Goal: Contribute content

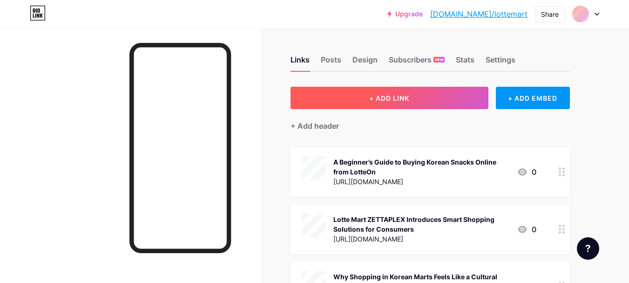
click at [377, 92] on button "+ ADD LINK" at bounding box center [389, 98] width 198 height 22
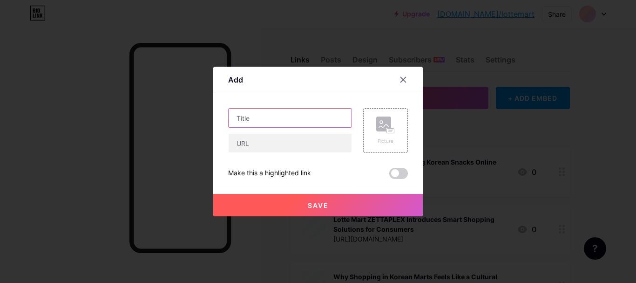
click at [305, 120] on input "text" at bounding box center [290, 117] width 123 height 19
click at [259, 120] on input "text" at bounding box center [290, 117] width 123 height 19
paste input "[URL][DOMAIN_NAME]"
type input "[URL][DOMAIN_NAME]"
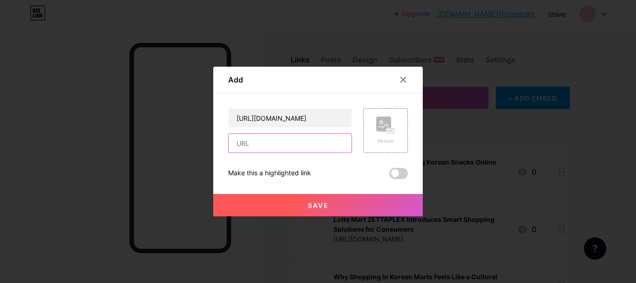
click at [252, 139] on input "text" at bounding box center [290, 143] width 123 height 19
paste input "[URL][DOMAIN_NAME]"
type input "[URL][DOMAIN_NAME]"
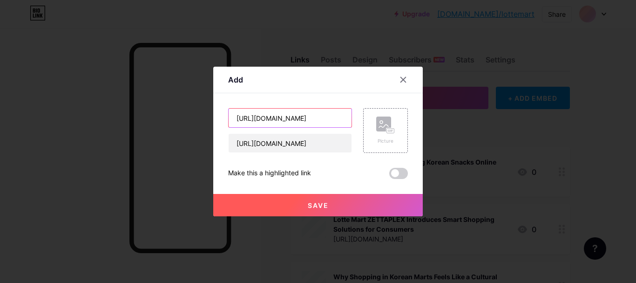
click at [262, 121] on input "[URL][DOMAIN_NAME]" at bounding box center [290, 117] width 123 height 19
paste input "Shopping Smart at LotteOn – Your Favorite Korean Mart Online"
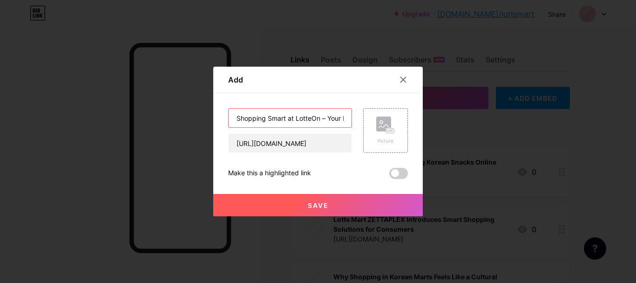
scroll to position [0, 86]
type input "Shopping Smart at LotteOn – Your Favorite Korean Mart Online"
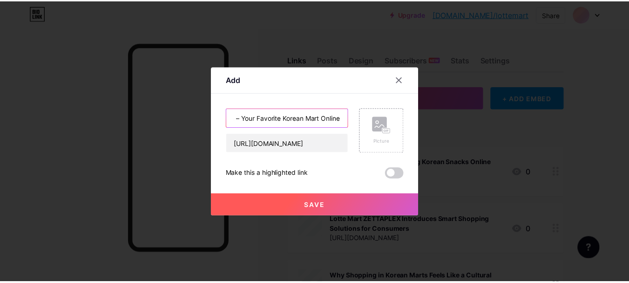
scroll to position [0, 0]
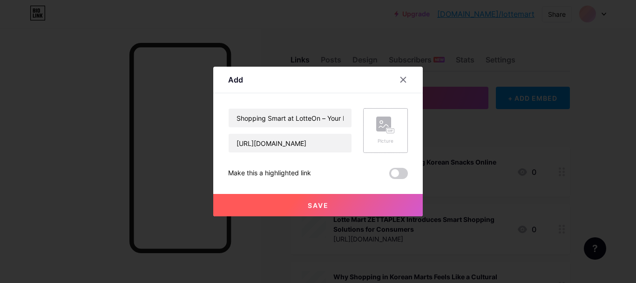
click at [376, 134] on div "Picture" at bounding box center [385, 130] width 19 height 28
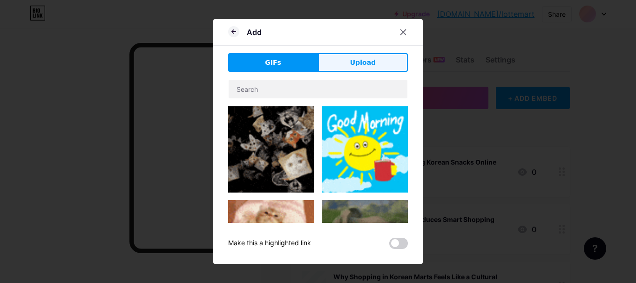
click at [362, 68] on button "Upload" at bounding box center [363, 62] width 90 height 19
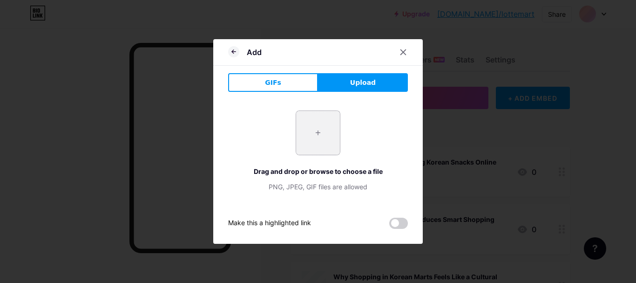
click at [316, 137] on input "file" at bounding box center [318, 133] width 44 height 44
type input "C:\fakepath\IMG_4937.jpeg"
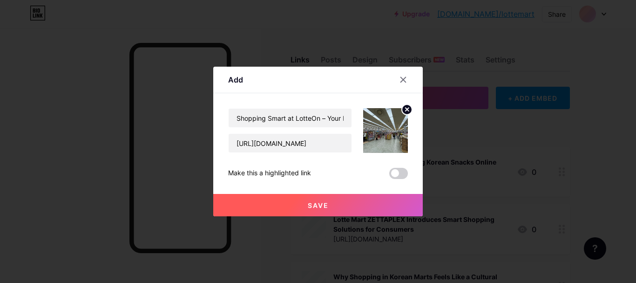
click at [329, 204] on button "Save" at bounding box center [317, 205] width 209 height 22
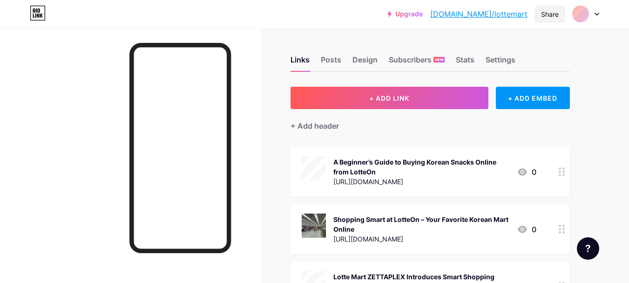
click at [550, 17] on div "Share" at bounding box center [550, 14] width 18 height 10
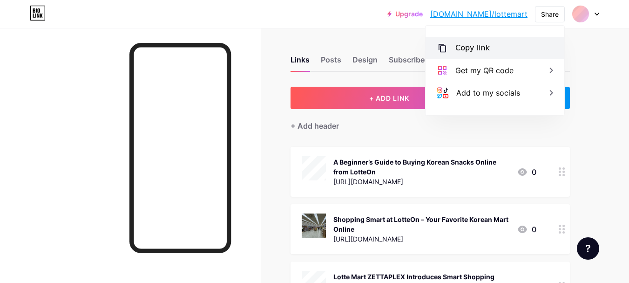
click at [495, 43] on div "Copy link" at bounding box center [495, 48] width 139 height 22
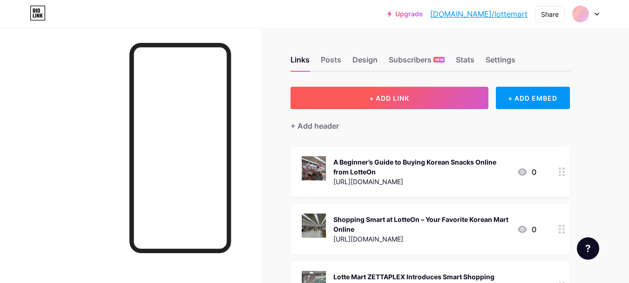
click at [349, 93] on button "+ ADD LINK" at bounding box center [389, 98] width 198 height 22
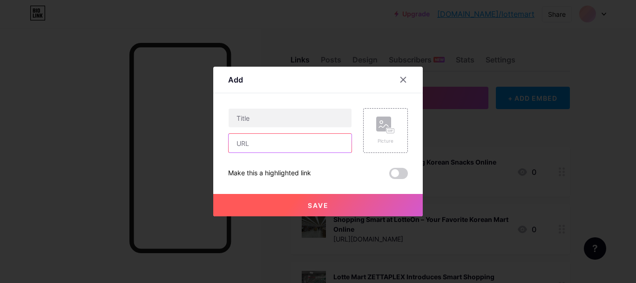
click at [255, 143] on input "text" at bounding box center [290, 143] width 123 height 19
paste input "[URL][DOMAIN_NAME]"
type input "[URL][DOMAIN_NAME]"
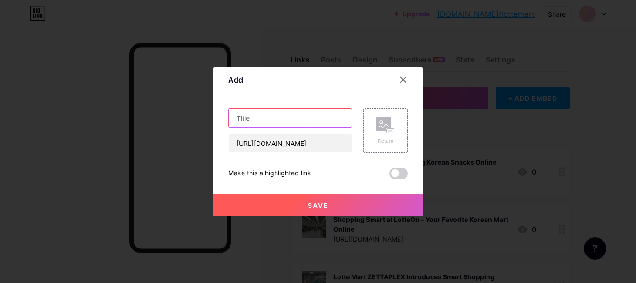
click at [254, 119] on input "text" at bounding box center [290, 117] width 123 height 19
paste input "Top Korean Snacks at [GEOGRAPHIC_DATA] | Best Picks from Korean Mart"
type input "Top Korean Snacks at [GEOGRAPHIC_DATA] | Best Picks from Korean Mart"
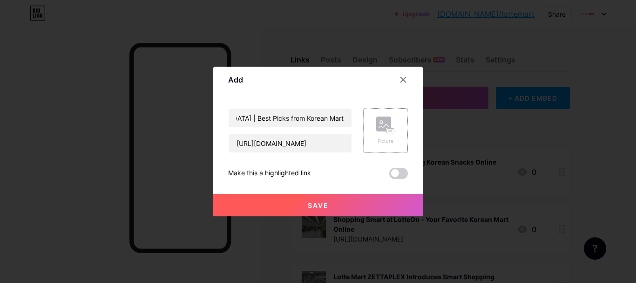
click at [383, 123] on rect at bounding box center [383, 123] width 15 height 15
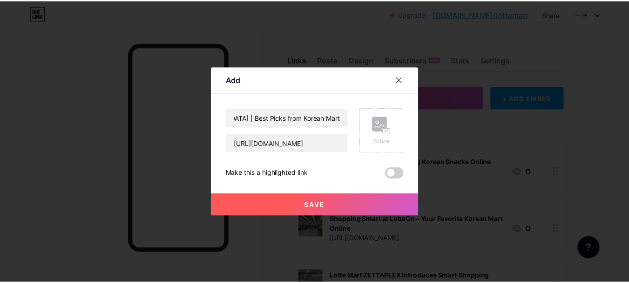
scroll to position [0, 0]
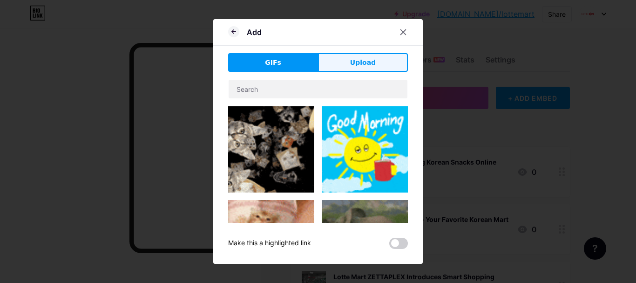
click at [372, 54] on button "Upload" at bounding box center [363, 62] width 90 height 19
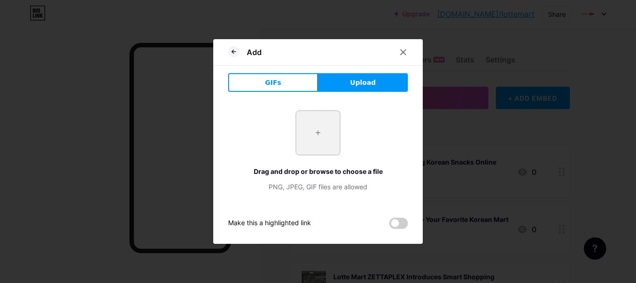
click at [332, 117] on input "file" at bounding box center [318, 133] width 44 height 44
type input "C:\fakepath\IMG_4937.jpeg"
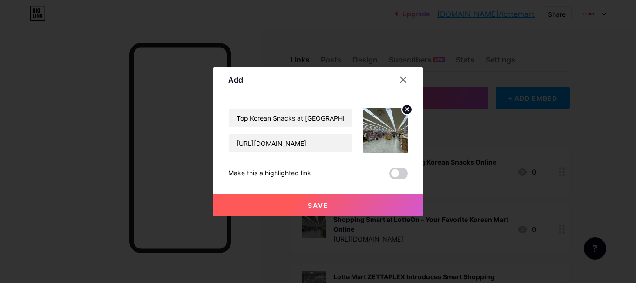
click at [328, 202] on button "Save" at bounding box center [317, 205] width 209 height 22
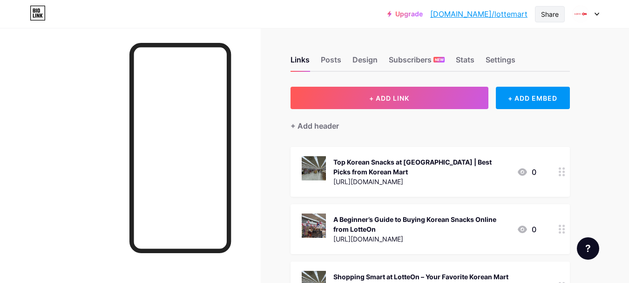
click at [552, 15] on div "Share" at bounding box center [550, 14] width 18 height 10
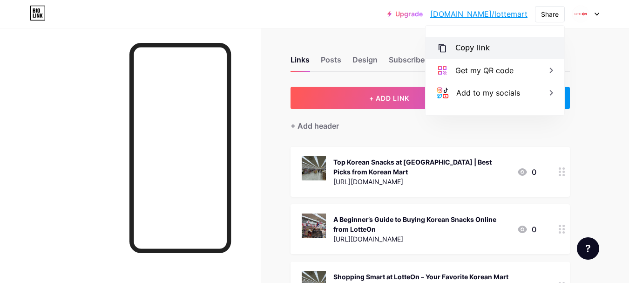
click at [499, 46] on div "Copy link" at bounding box center [495, 48] width 139 height 22
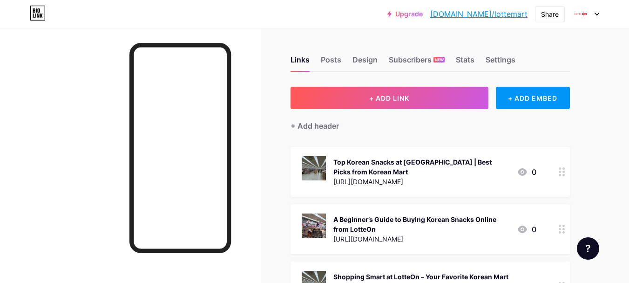
click at [348, 109] on div "+ Add header" at bounding box center [429, 120] width 279 height 23
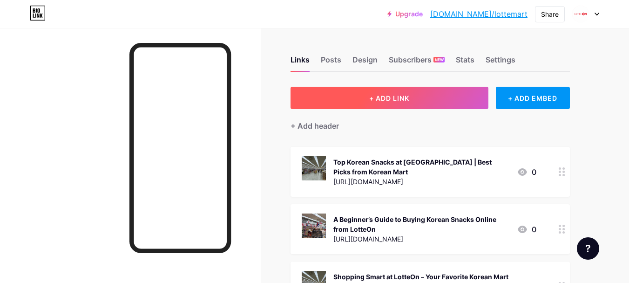
click at [329, 101] on button "+ ADD LINK" at bounding box center [389, 98] width 198 height 22
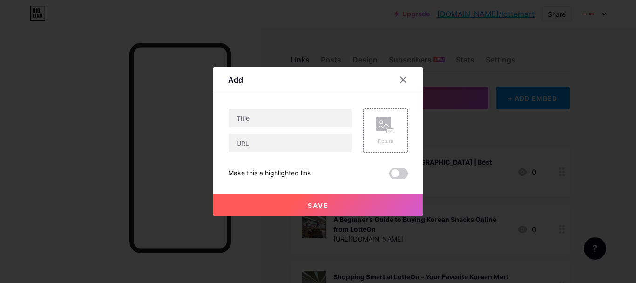
click at [244, 153] on div "Picture Make this a highlighted link Save" at bounding box center [318, 143] width 180 height 71
click at [249, 145] on input "text" at bounding box center [290, 143] width 123 height 19
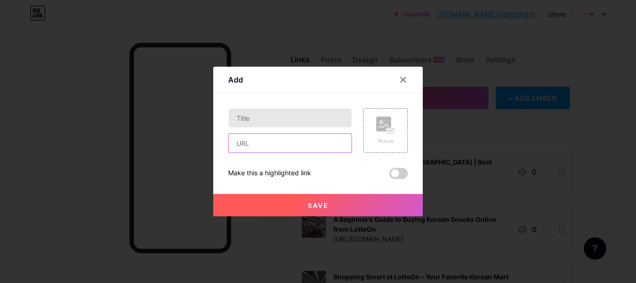
paste input "https://lottemart.stck.me/post/1179966/Shop-Korean-Snacks-Food-from-LotteOn-The…"
type input "https://lottemart.stck.me/post/1179966/Shop-Korean-Snacks-Food-from-LotteOn-The…"
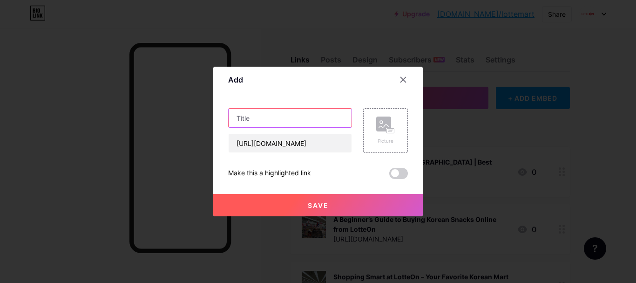
click at [252, 110] on input "text" at bounding box center [290, 117] width 123 height 19
paste input "Shop Korean Snacks & Food from LotteOn: The Rise of Korean Online Marts"
type input "Shop Korean Snacks & Food from LotteOn: The Rise of Korean Online Marts"
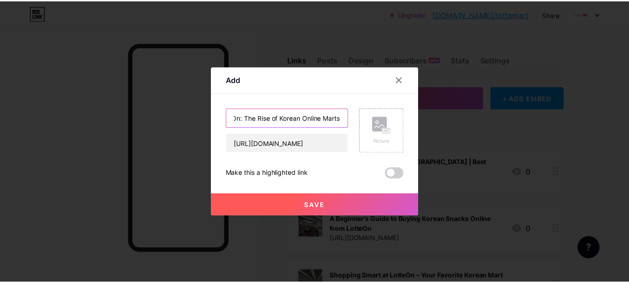
scroll to position [0, 0]
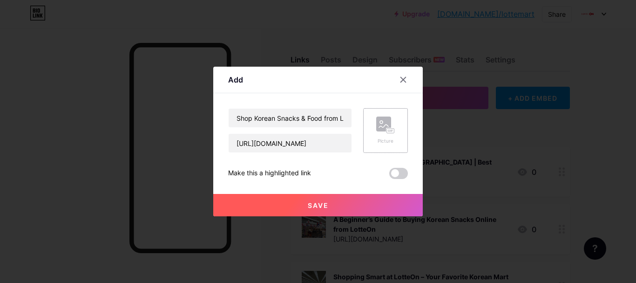
click at [376, 124] on rect at bounding box center [383, 123] width 15 height 15
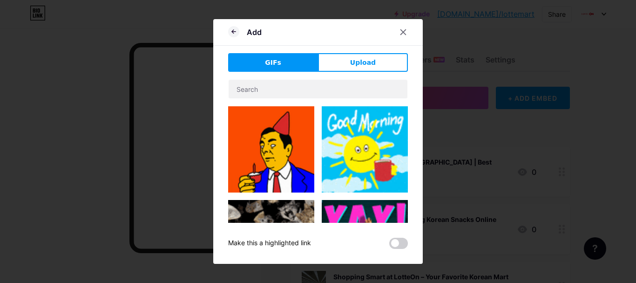
click at [337, 52] on div "Add GIFs Upload Content YouTube Play YouTube video without leaving your page. A…" at bounding box center [317, 141] width 209 height 244
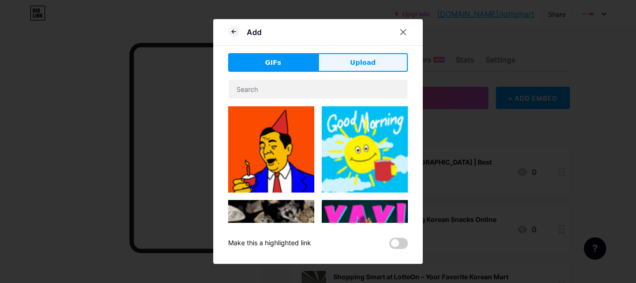
click at [337, 60] on button "Upload" at bounding box center [363, 62] width 90 height 19
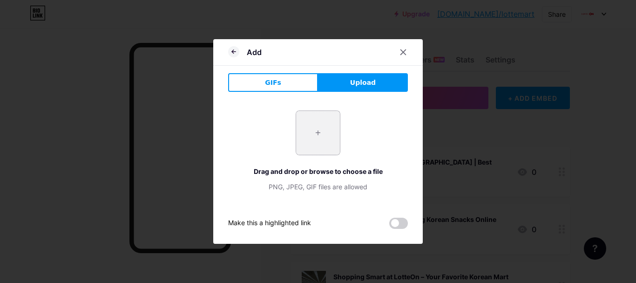
drag, startPoint x: 284, startPoint y: 138, endPoint x: 300, endPoint y: 135, distance: 15.8
click at [291, 137] on div "+ Drag and drop or browse to choose a file PNG, JPEG, GIF files are allowed" at bounding box center [318, 150] width 180 height 81
click at [309, 130] on input "file" at bounding box center [318, 133] width 44 height 44
type input "C:\fakepath\IMG_5918.JPG"
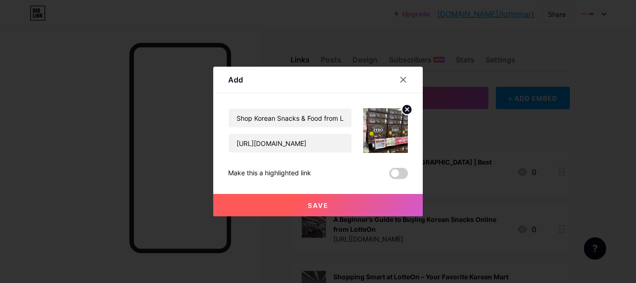
click at [348, 202] on button "Save" at bounding box center [317, 205] width 209 height 22
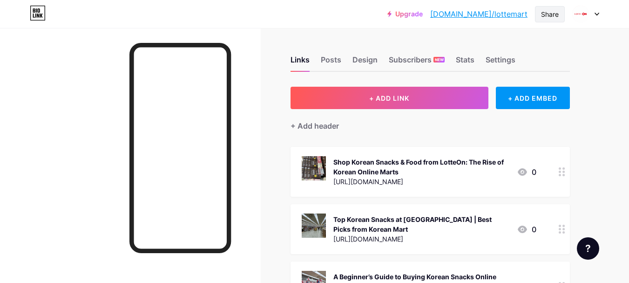
drag, startPoint x: 553, startPoint y: 12, endPoint x: 542, endPoint y: 20, distance: 13.7
click at [553, 12] on div "Share" at bounding box center [550, 14] width 18 height 10
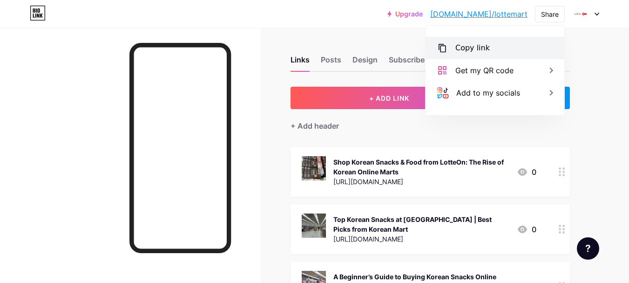
click at [509, 53] on div "Copy link" at bounding box center [495, 48] width 139 height 22
